Goal: Check status: Check status

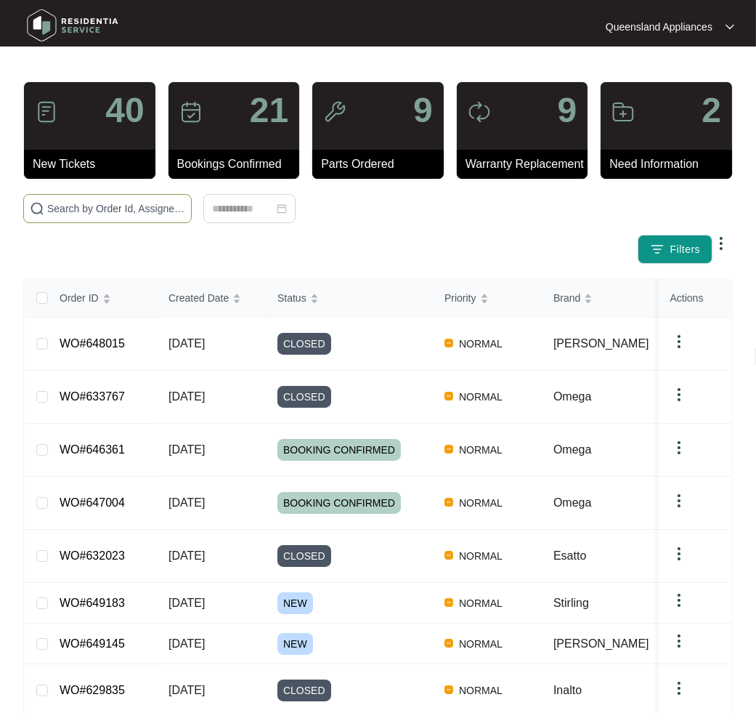
paste input "648224"
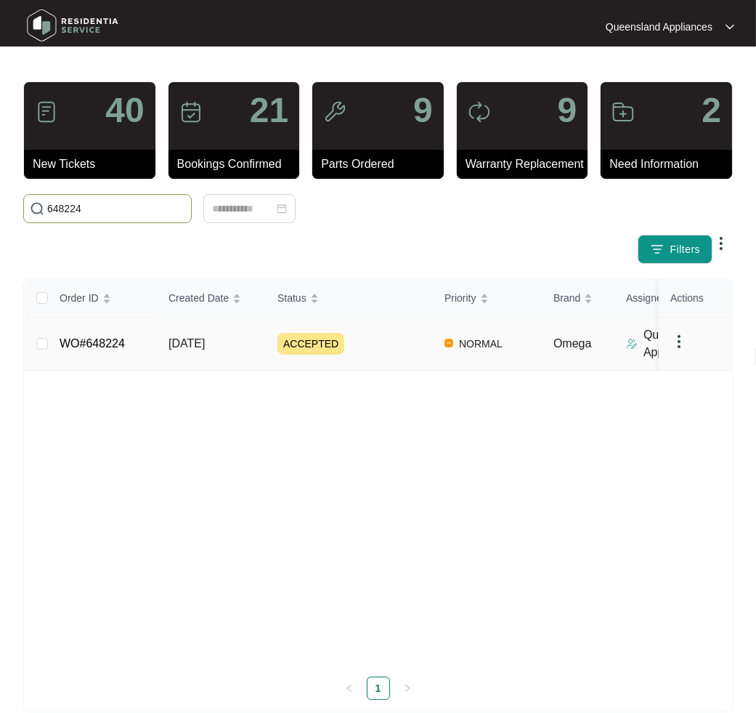
type input "648224"
click at [116, 344] on link "WO#648224" at bounding box center [92, 343] width 65 height 12
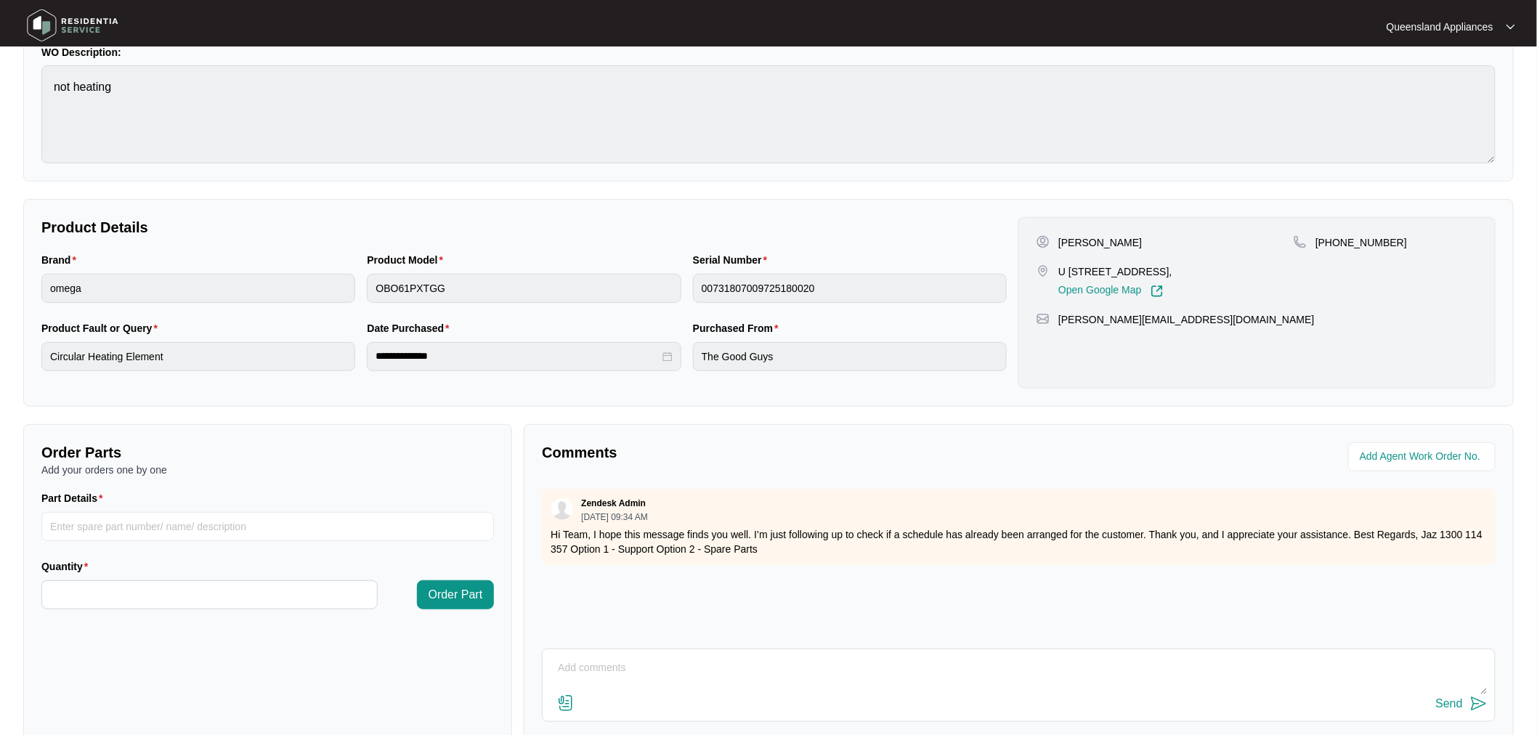
scroll to position [161, 0]
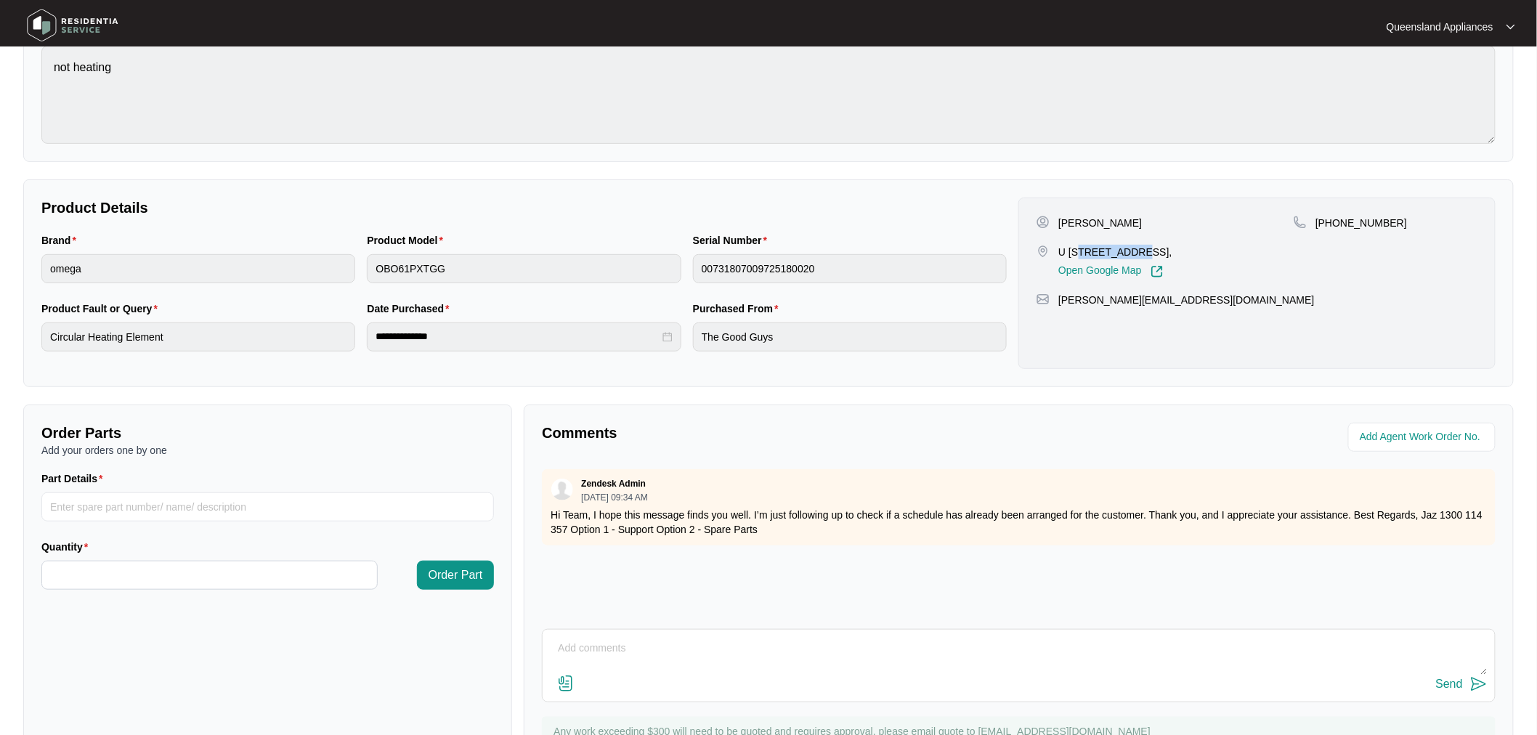
drag, startPoint x: 1078, startPoint y: 248, endPoint x: 1132, endPoint y: 244, distance: 54.6
click at [756, 245] on p "U [STREET_ADDRESS]," at bounding box center [1115, 252] width 113 height 15
drag, startPoint x: 1059, startPoint y: 248, endPoint x: 1135, endPoint y: 253, distance: 76.4
click at [756, 253] on p "U [STREET_ADDRESS]," at bounding box center [1115, 252] width 113 height 15
copy p "U 6 179 baroona"
